Goal: Navigation & Orientation: Go to known website

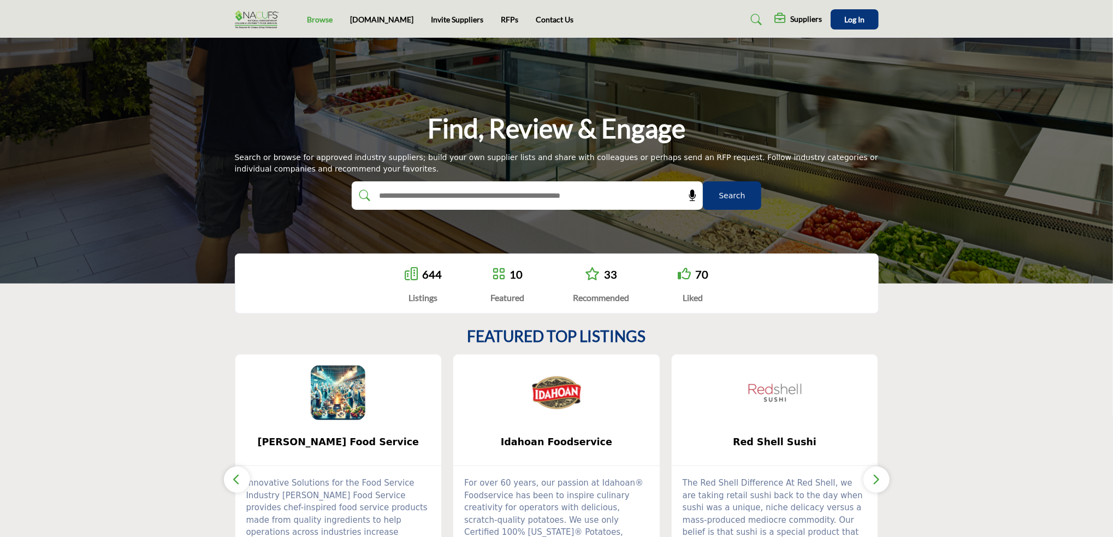
click at [323, 21] on link "Browse" at bounding box center [320, 19] width 26 height 9
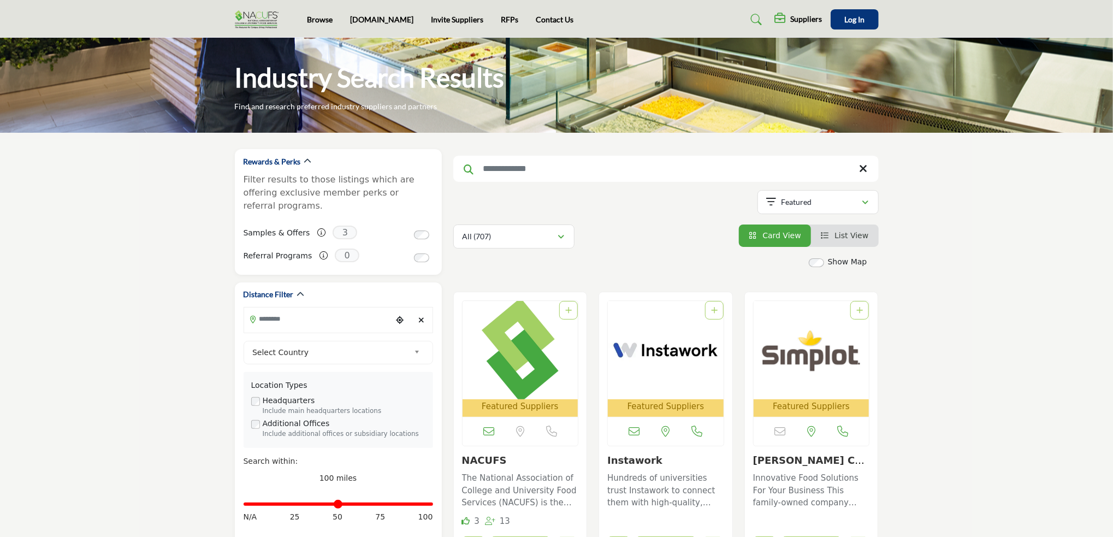
click at [240, 17] on img at bounding box center [259, 19] width 49 height 18
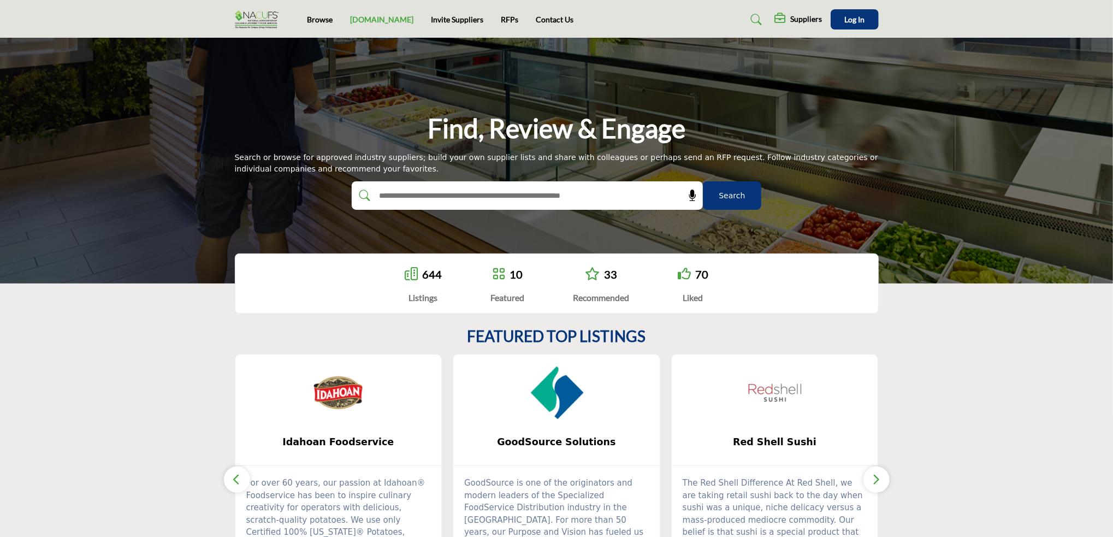
click at [367, 15] on link "[DOMAIN_NAME]" at bounding box center [381, 19] width 63 height 9
